Goal: Information Seeking & Learning: Find specific fact

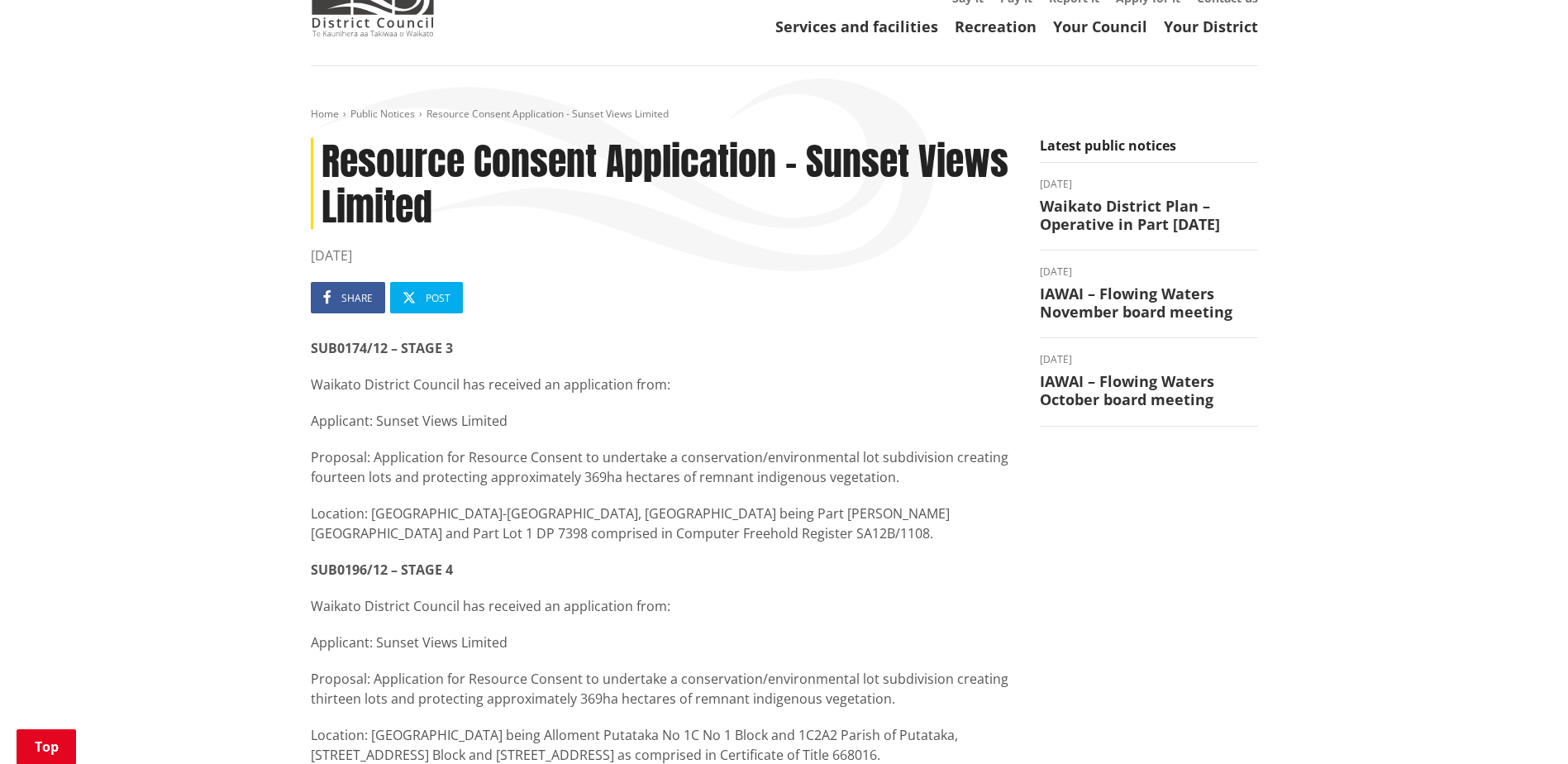
scroll to position [331, 0]
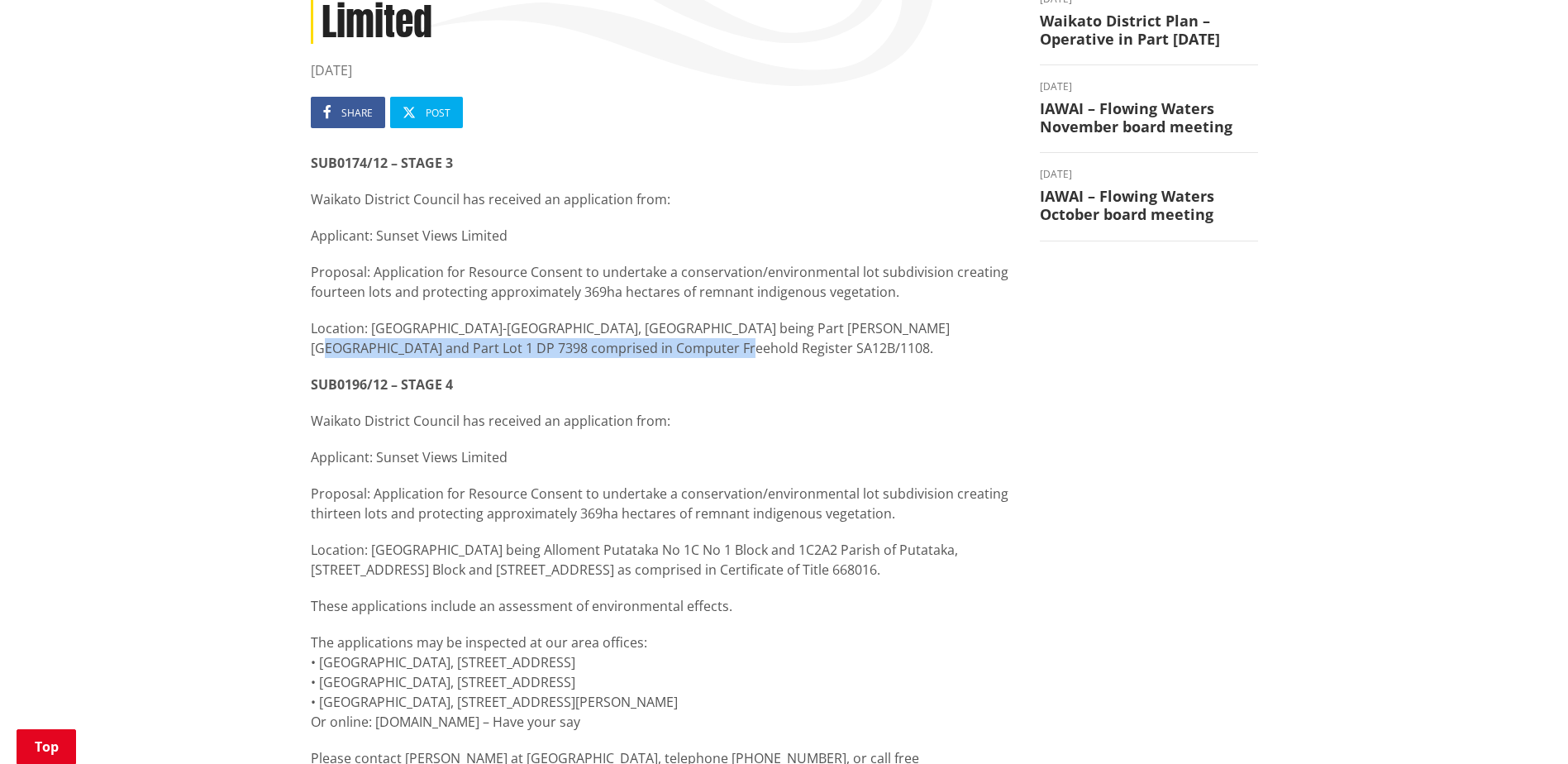
drag, startPoint x: 664, startPoint y: 354, endPoint x: 887, endPoint y: 337, distance: 223.6
click at [887, 337] on p "Location: [GEOGRAPHIC_DATA]-[GEOGRAPHIC_DATA], [GEOGRAPHIC_DATA] being Part [PE…" at bounding box center [663, 338] width 705 height 40
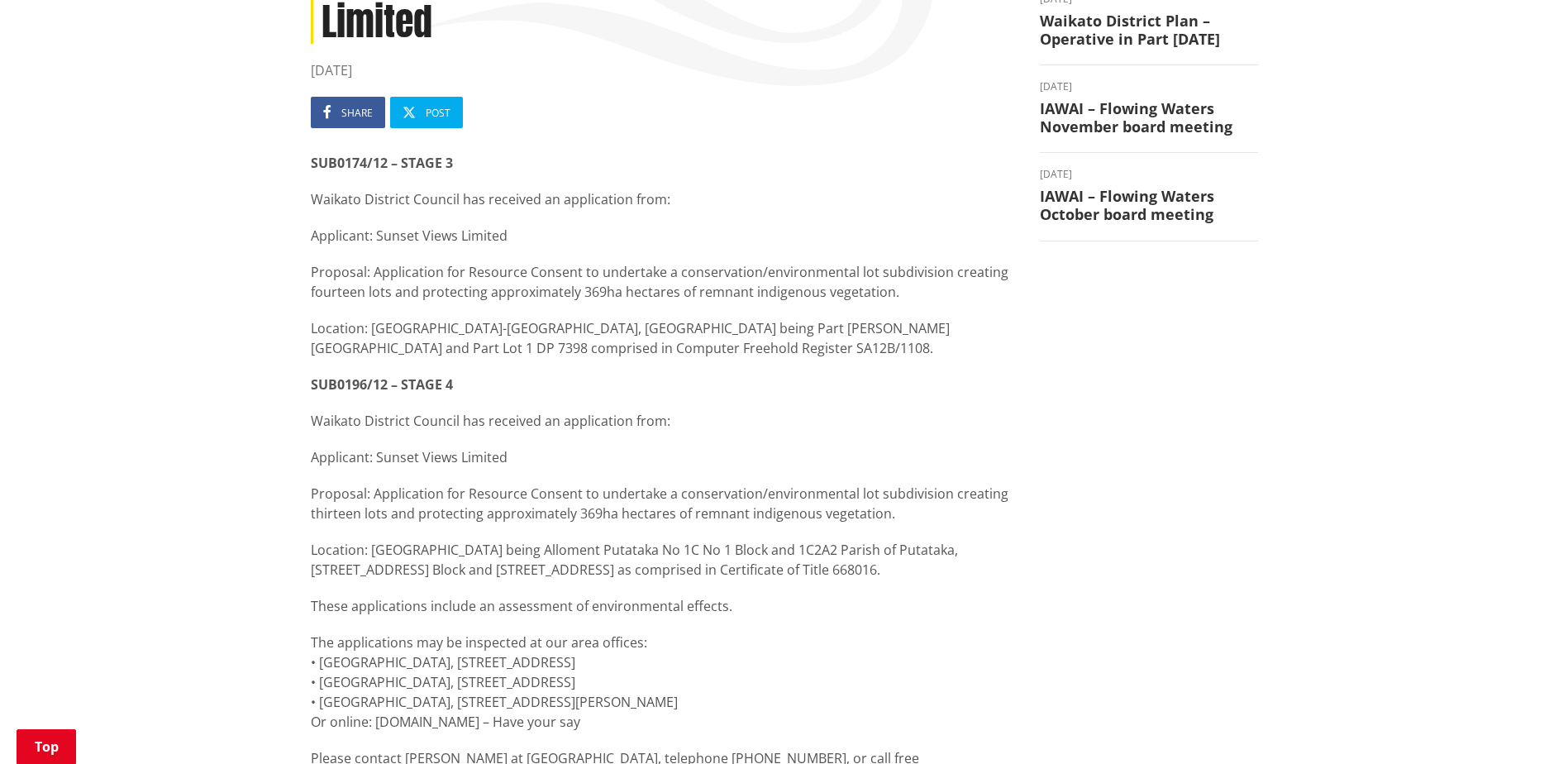
drag, startPoint x: 887, startPoint y: 337, endPoint x: 855, endPoint y: 369, distance: 45.3
click at [855, 369] on div "SUB0174/12 – STAGE 3 Waikato District Council has received an application from:…" at bounding box center [663, 745] width 705 height 1184
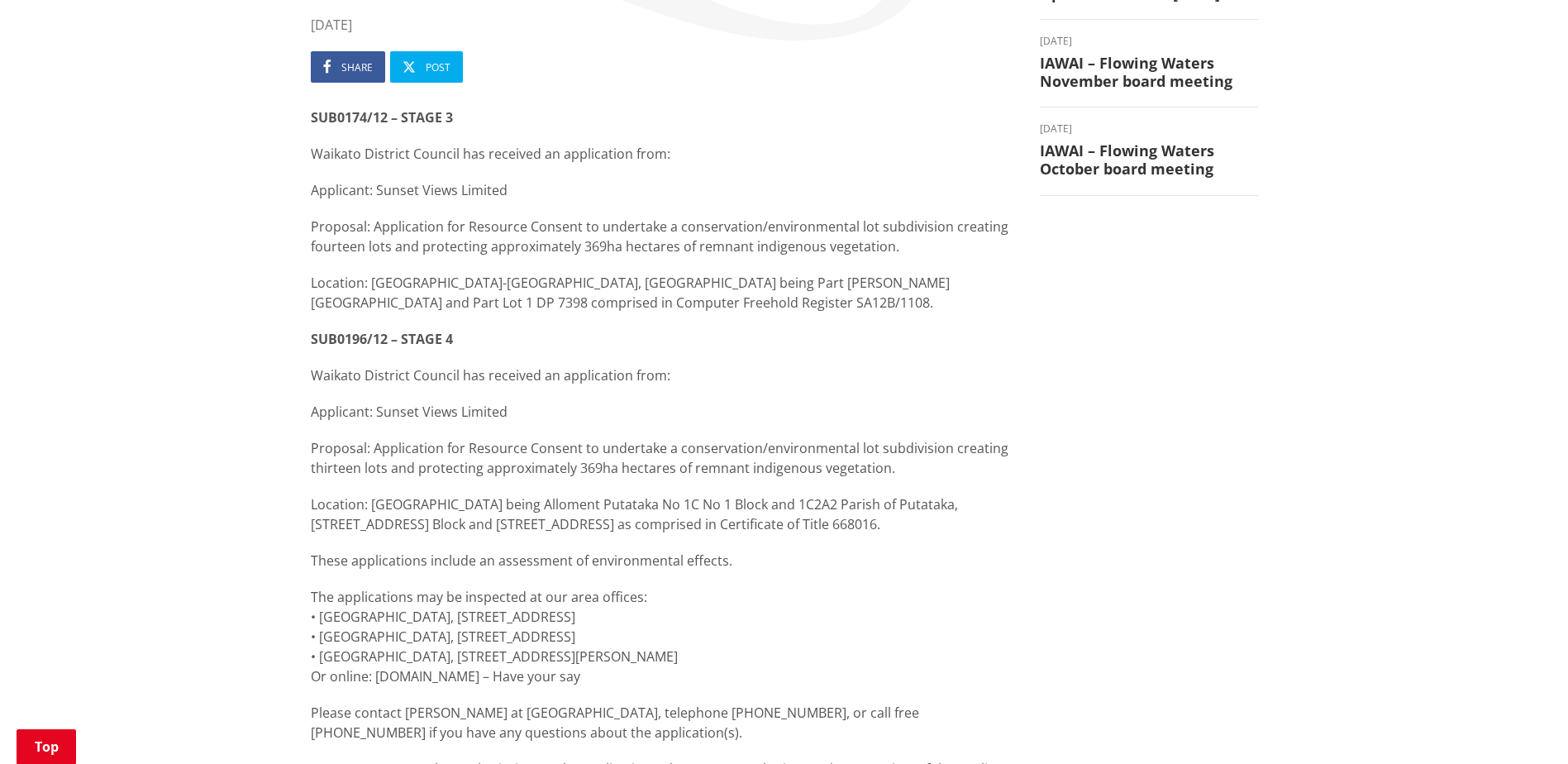
scroll to position [413, 0]
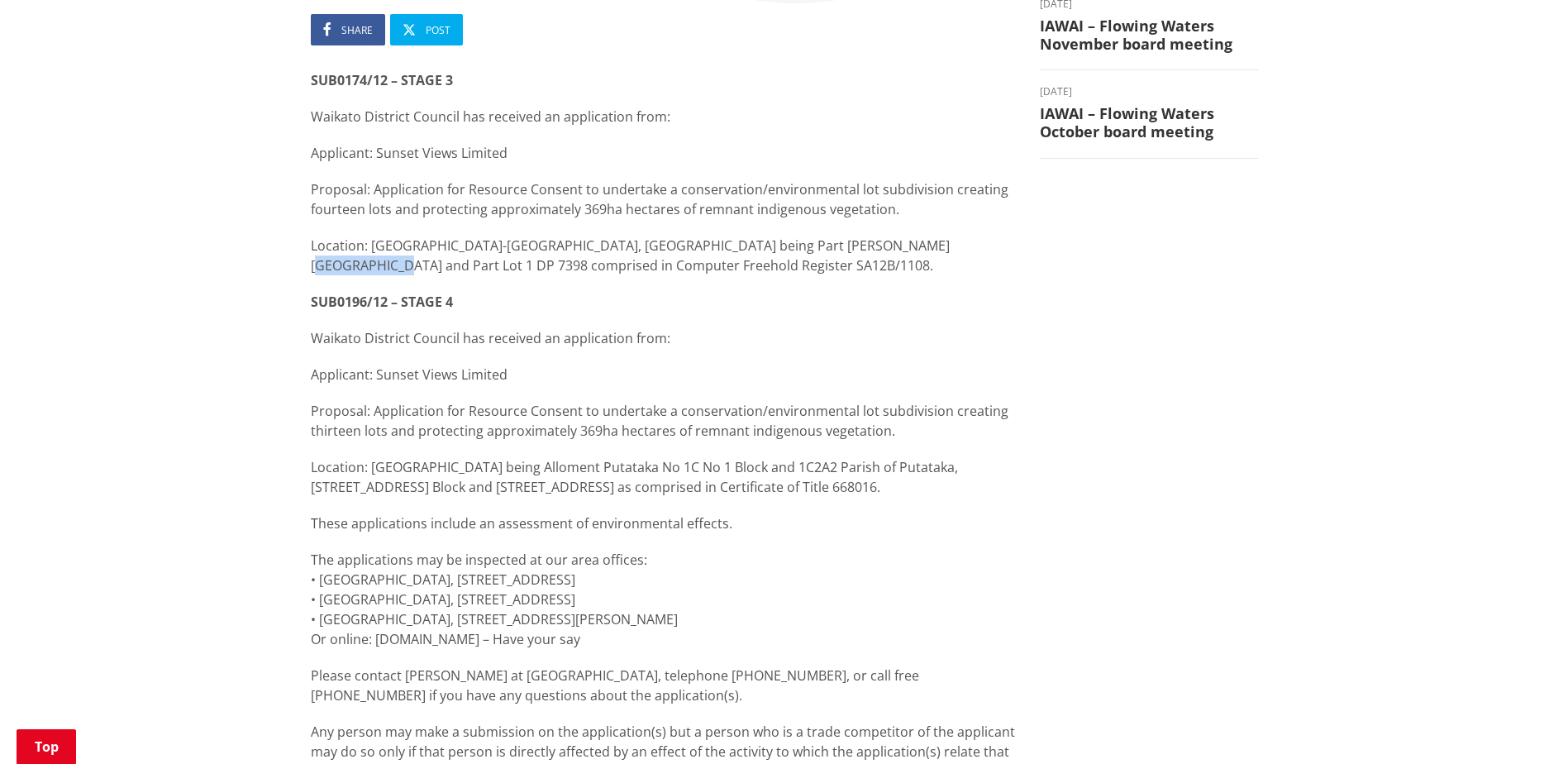
drag, startPoint x: 876, startPoint y: 242, endPoint x: 963, endPoint y: 248, distance: 87.2
click at [963, 248] on p "Location: [GEOGRAPHIC_DATA]-[GEOGRAPHIC_DATA], [GEOGRAPHIC_DATA] being Part [PE…" at bounding box center [663, 256] width 705 height 40
drag, startPoint x: 963, startPoint y: 248, endPoint x: 925, endPoint y: 279, distance: 49.0
click at [925, 279] on div "SUB0174/12 – STAGE 3 Waikato District Council has received an application from:…" at bounding box center [663, 662] width 705 height 1184
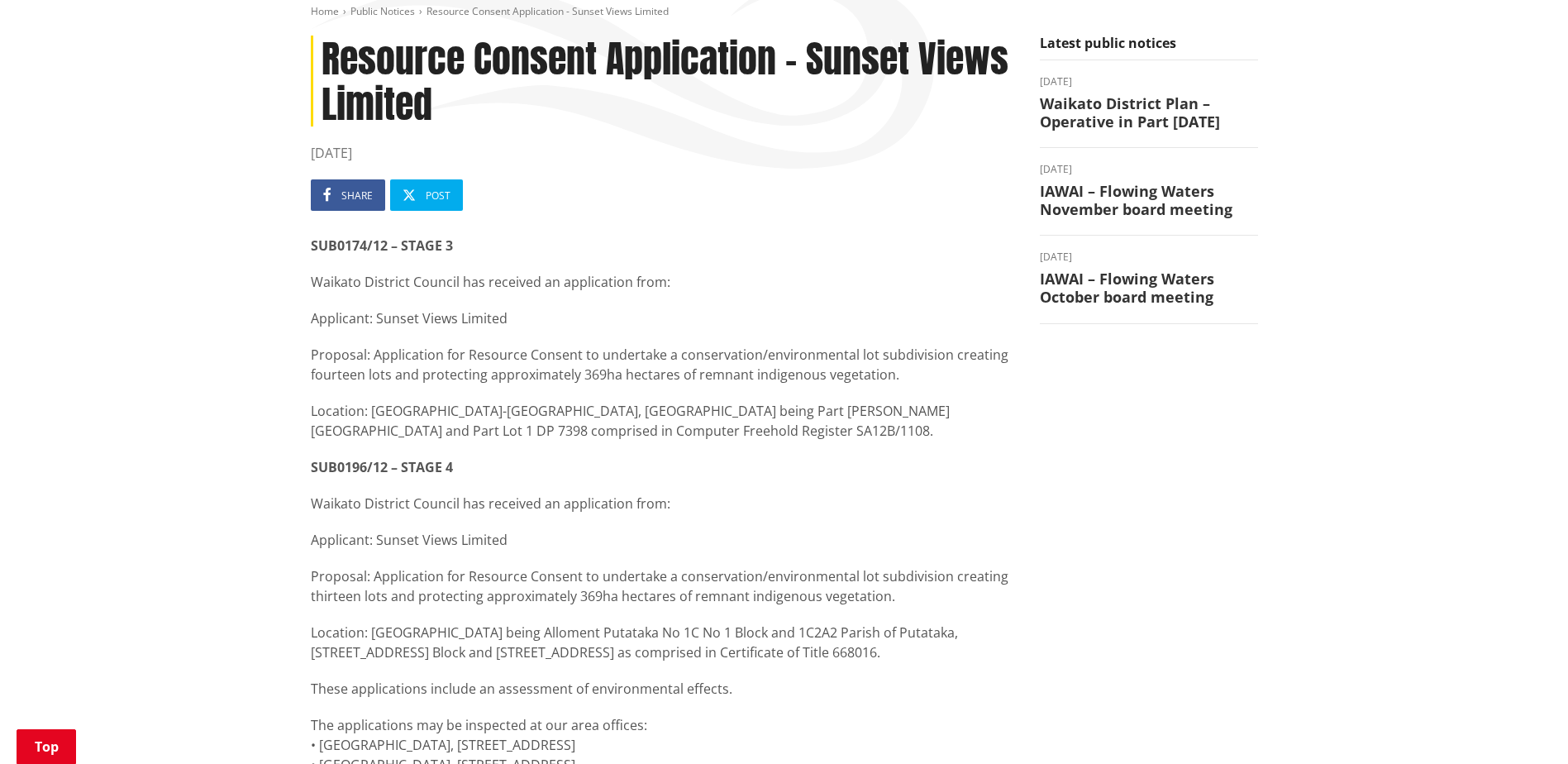
scroll to position [165, 0]
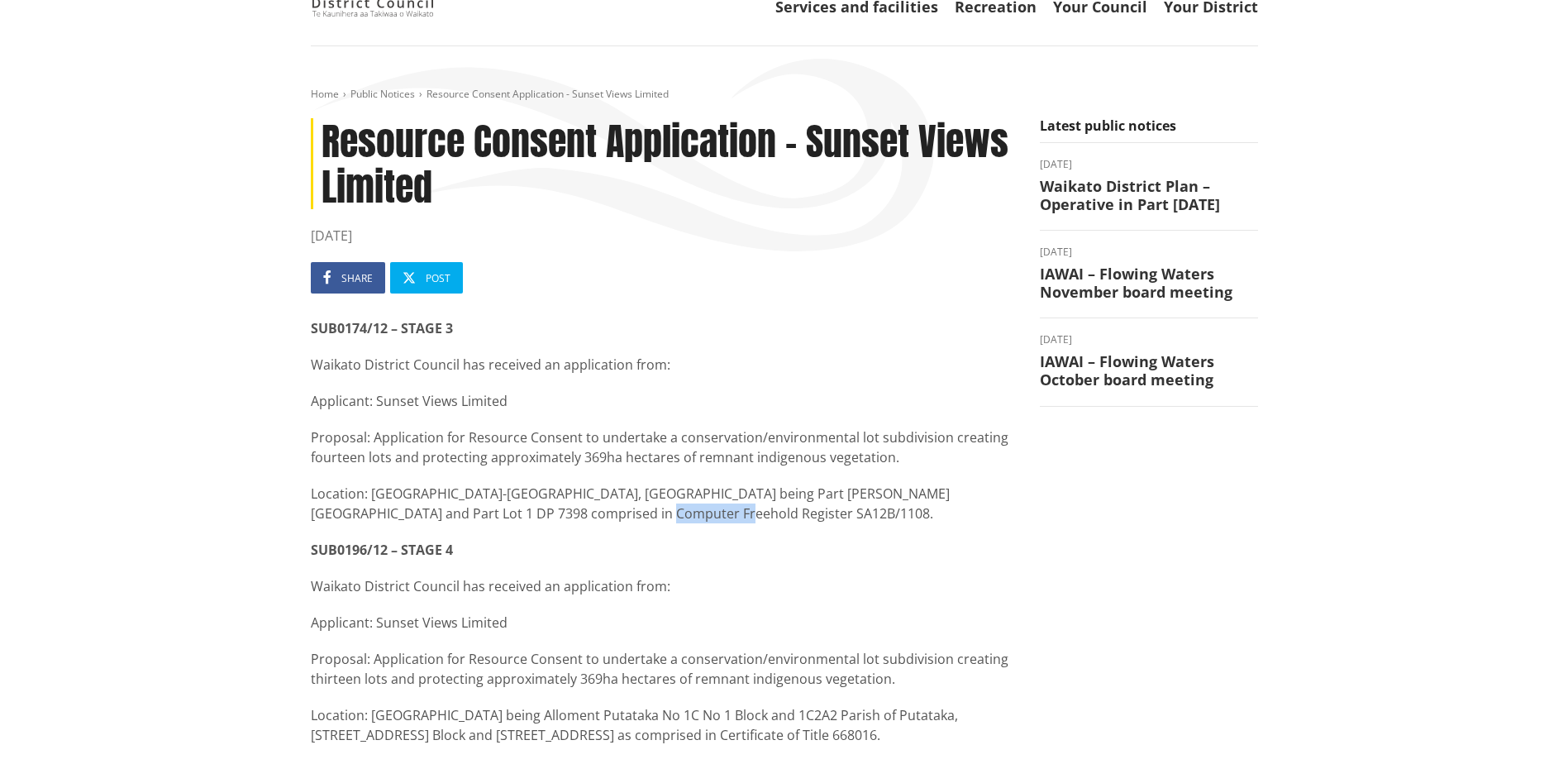
drag, startPoint x: 572, startPoint y: 511, endPoint x: 655, endPoint y: 510, distance: 83.0
click at [655, 510] on p "Location: [GEOGRAPHIC_DATA]-[GEOGRAPHIC_DATA], [GEOGRAPHIC_DATA] being Part [PE…" at bounding box center [663, 503] width 705 height 40
copy p "SA12B/1108."
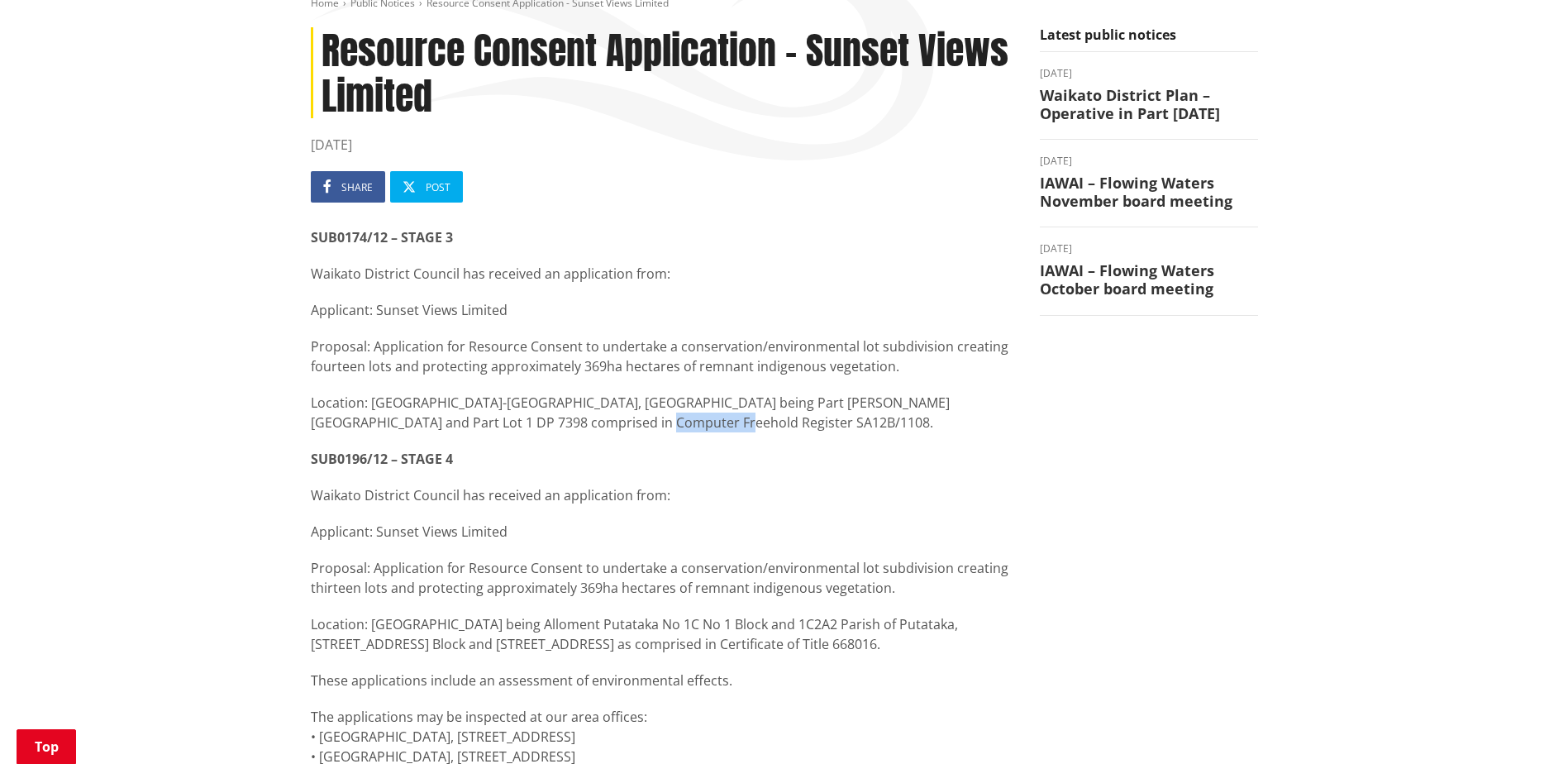
scroll to position [0, 0]
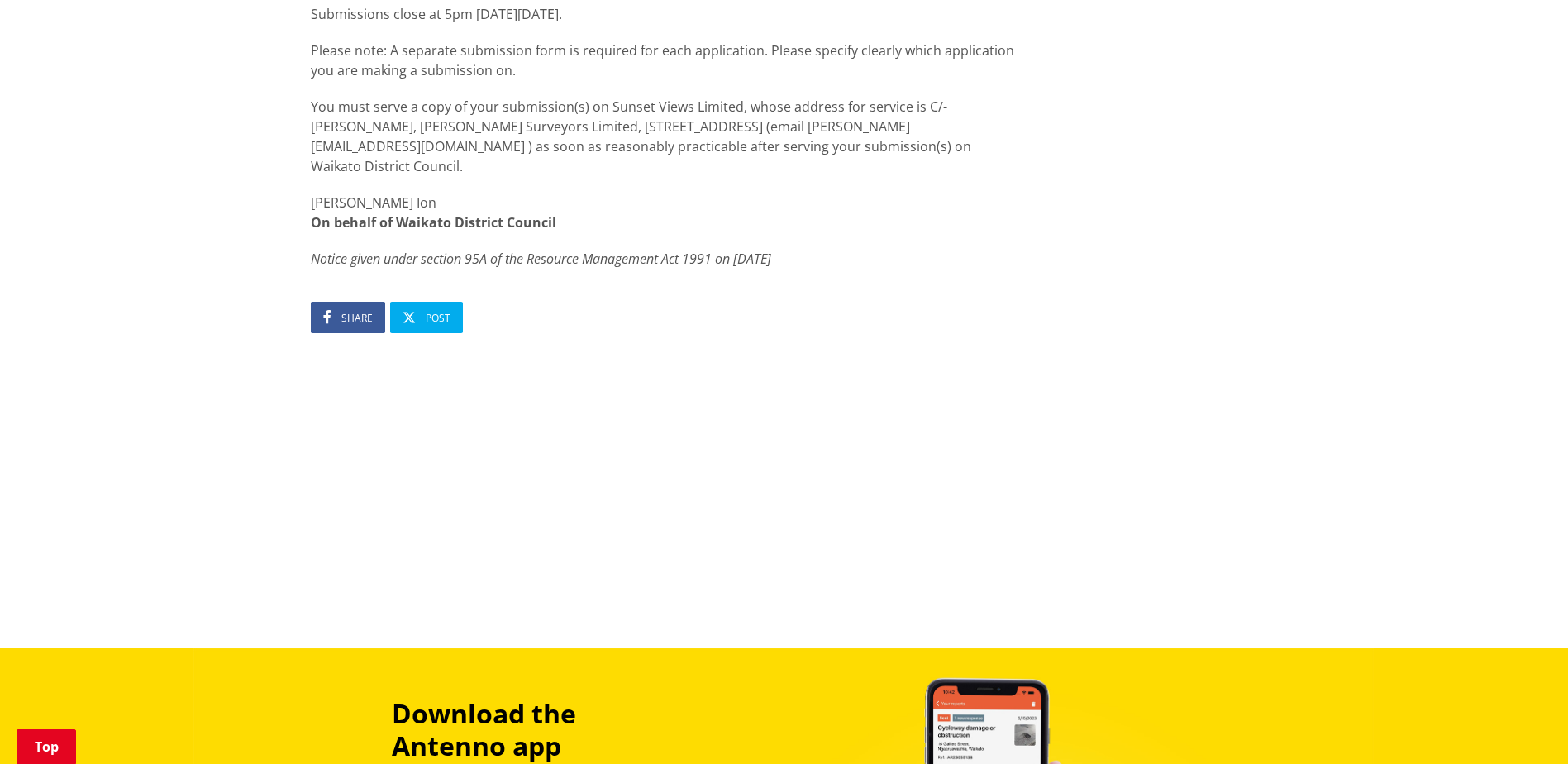
scroll to position [1405, 0]
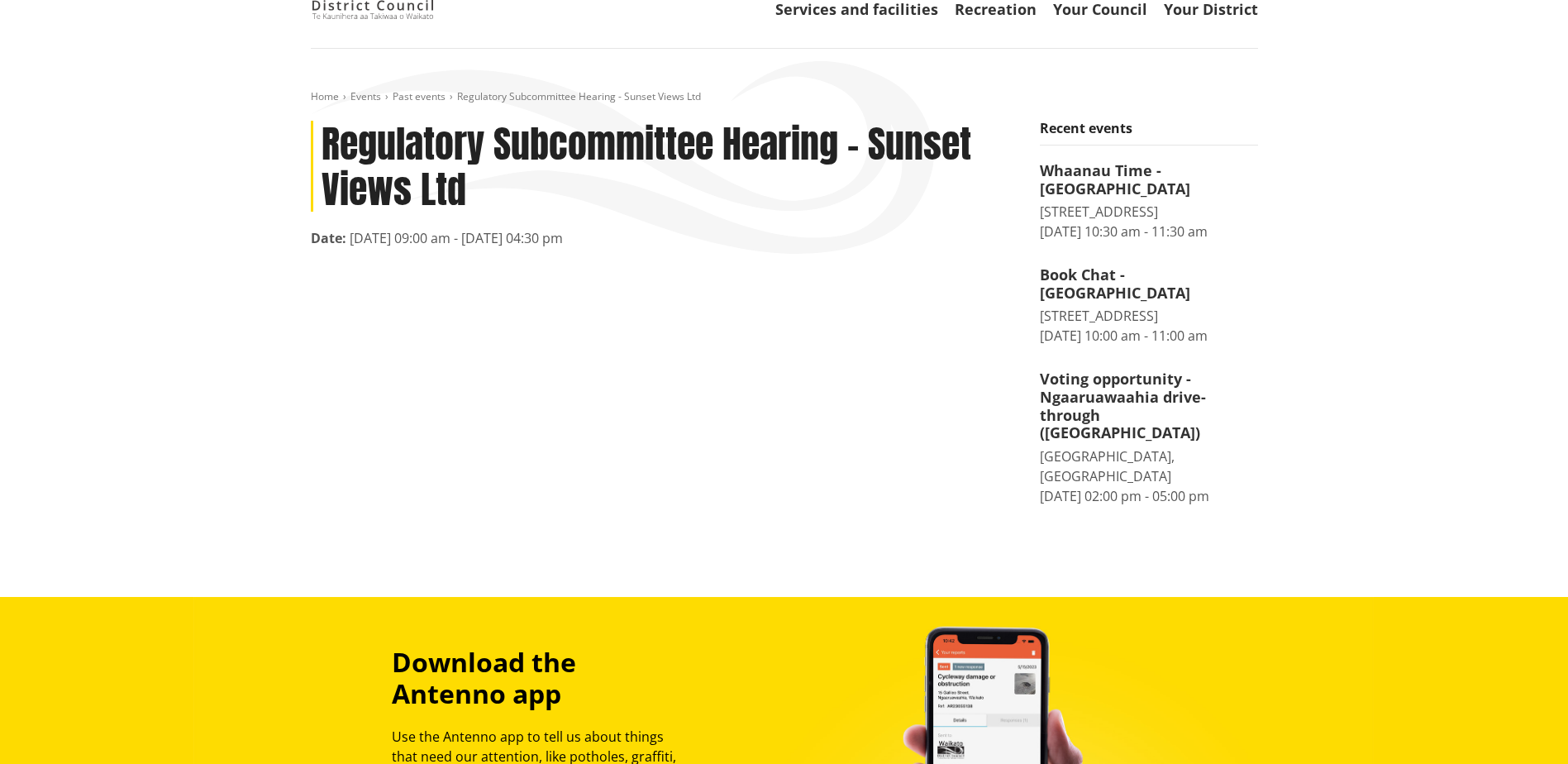
scroll to position [165, 0]
